Goal: Task Accomplishment & Management: Use online tool/utility

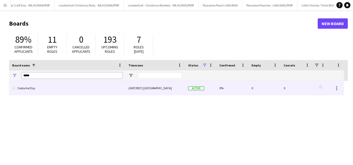
type input "*****"
click at [32, 89] on link "Costume Day" at bounding box center [67, 88] width 110 height 15
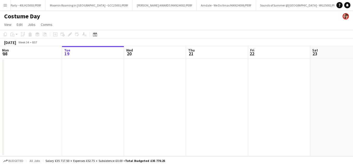
scroll to position [0, 389]
click at [219, 74] on app-date-cell at bounding box center [217, 108] width 62 height 98
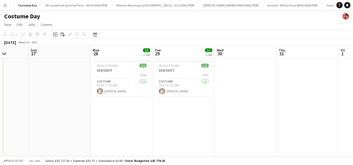
scroll to position [0, 156]
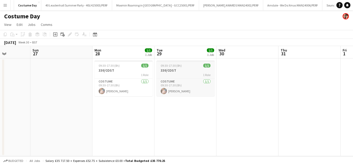
click at [177, 71] on h3 "330/COST" at bounding box center [185, 70] width 58 height 5
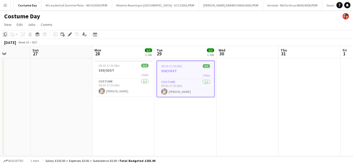
click at [5, 35] on icon at bounding box center [5, 35] width 3 height 4
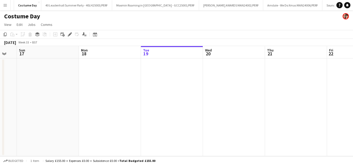
scroll to position [0, 184]
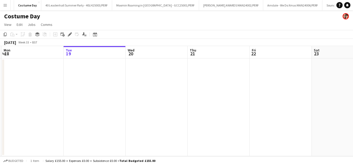
click at [230, 61] on app-date-cell at bounding box center [218, 108] width 62 height 98
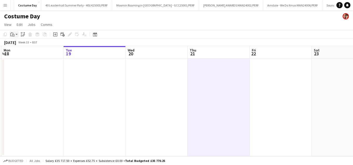
click at [14, 36] on icon "Paste" at bounding box center [12, 34] width 4 height 4
click at [22, 54] on link "Paste with crew Command Shift V" at bounding box center [34, 53] width 41 height 5
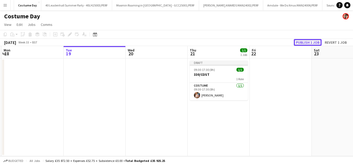
click at [307, 41] on button "Publish 1 job" at bounding box center [307, 42] width 28 height 7
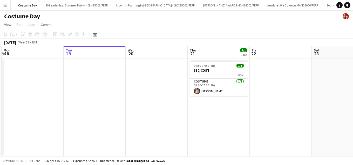
click at [5, 5] on app-icon "Menu" at bounding box center [5, 5] width 4 height 4
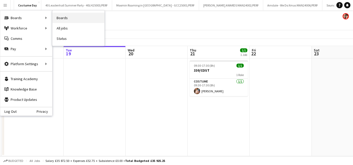
click at [62, 17] on link "Boards" at bounding box center [78, 18] width 52 height 10
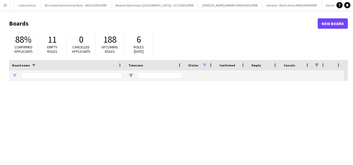
type input "*****"
drag, startPoint x: 64, startPoint y: 75, endPoint x: 0, endPoint y: 74, distance: 63.3
click at [0, 74] on main "Boards New Board 88% Confirmed applicants 11 Empty roles 0 Cancelled applicants…" at bounding box center [176, 103] width 353 height 187
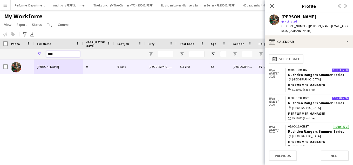
drag, startPoint x: 68, startPoint y: 56, endPoint x: 36, endPoint y: 56, distance: 32.4
click at [36, 56] on div "****" at bounding box center [58, 54] width 49 height 10
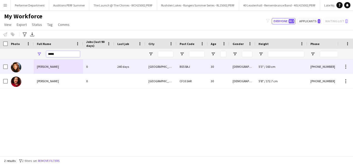
type input "*****"
click at [43, 68] on span "Maria Arvanitaki" at bounding box center [48, 67] width 22 height 4
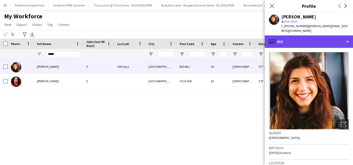
click at [348, 42] on div "profile Bio" at bounding box center [308, 42] width 88 height 12
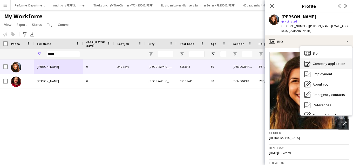
click at [320, 63] on span "Company application" at bounding box center [328, 63] width 32 height 5
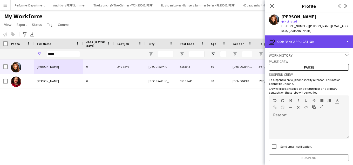
click at [339, 40] on div "register Company application" at bounding box center [308, 42] width 88 height 12
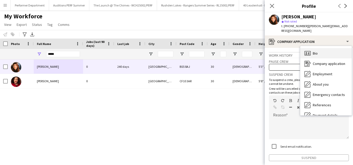
click at [320, 55] on div "Bio Bio" at bounding box center [325, 53] width 51 height 10
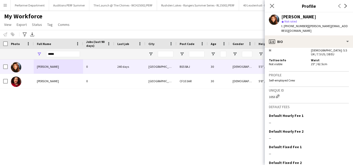
scroll to position [351, 0]
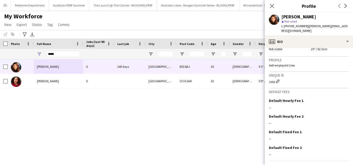
click at [335, 25] on span "| maria.arvanitaki14@bathspa.ac.uk" at bounding box center [314, 28] width 66 height 9
click at [274, 6] on icon "Close pop-in" at bounding box center [271, 5] width 5 height 5
